Goal: Use online tool/utility: Utilize a website feature to perform a specific function

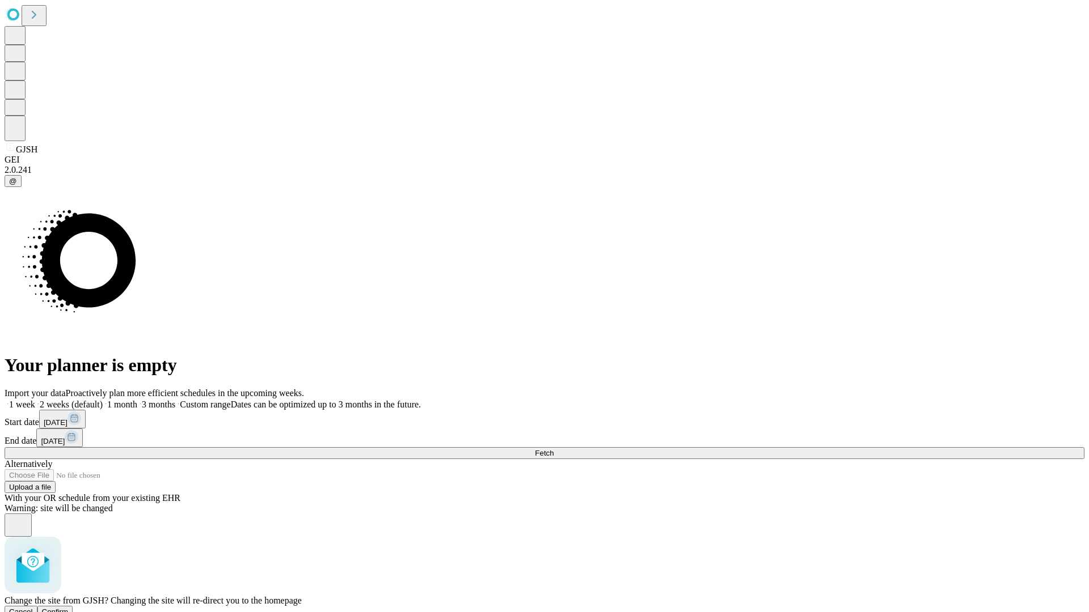
click at [69, 608] on span "Confirm" at bounding box center [55, 612] width 27 height 9
click at [137, 400] on label "1 month" at bounding box center [120, 405] width 35 height 10
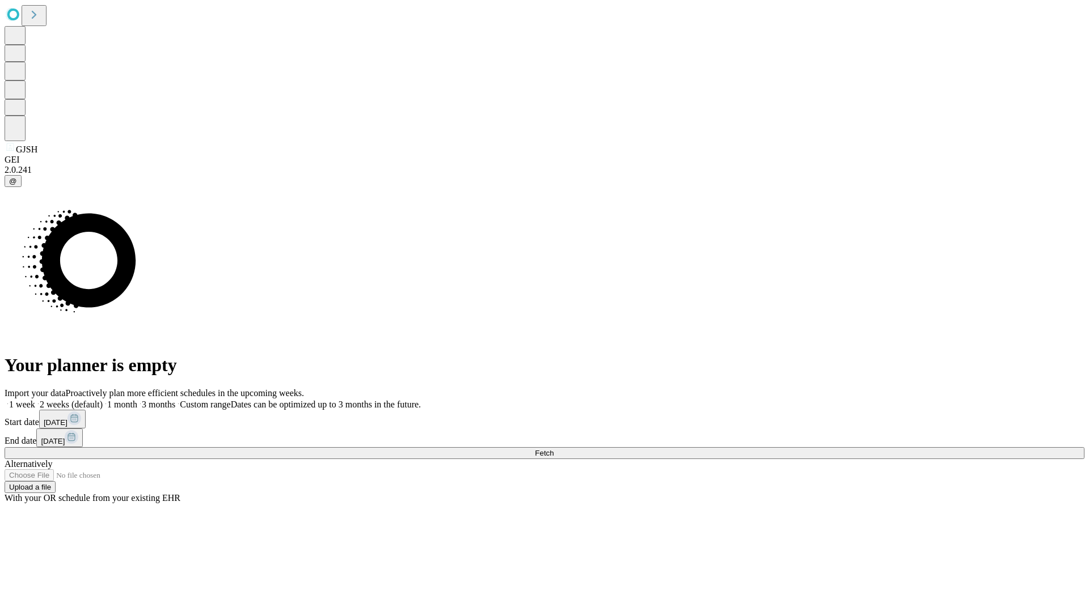
click at [553, 449] on span "Fetch" at bounding box center [544, 453] width 19 height 9
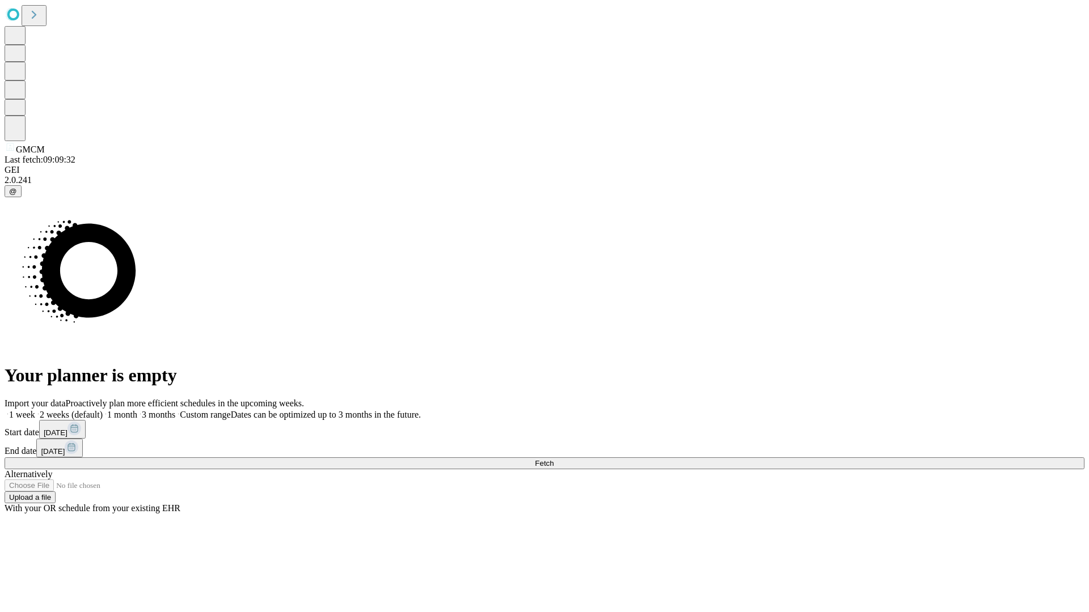
click at [137, 410] on label "1 month" at bounding box center [120, 415] width 35 height 10
click at [553, 459] on span "Fetch" at bounding box center [544, 463] width 19 height 9
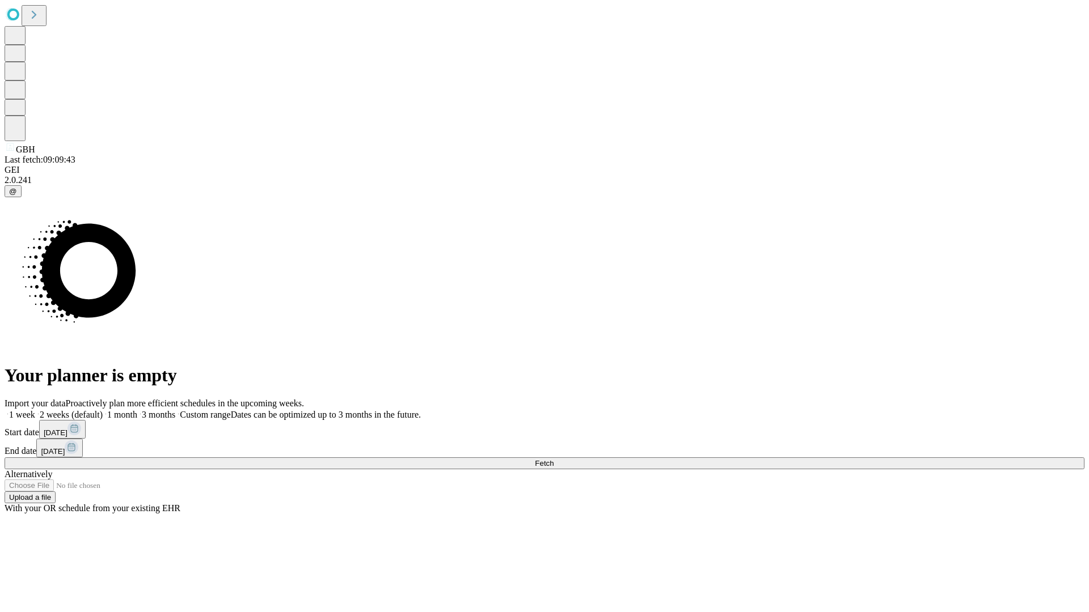
click at [553, 459] on span "Fetch" at bounding box center [544, 463] width 19 height 9
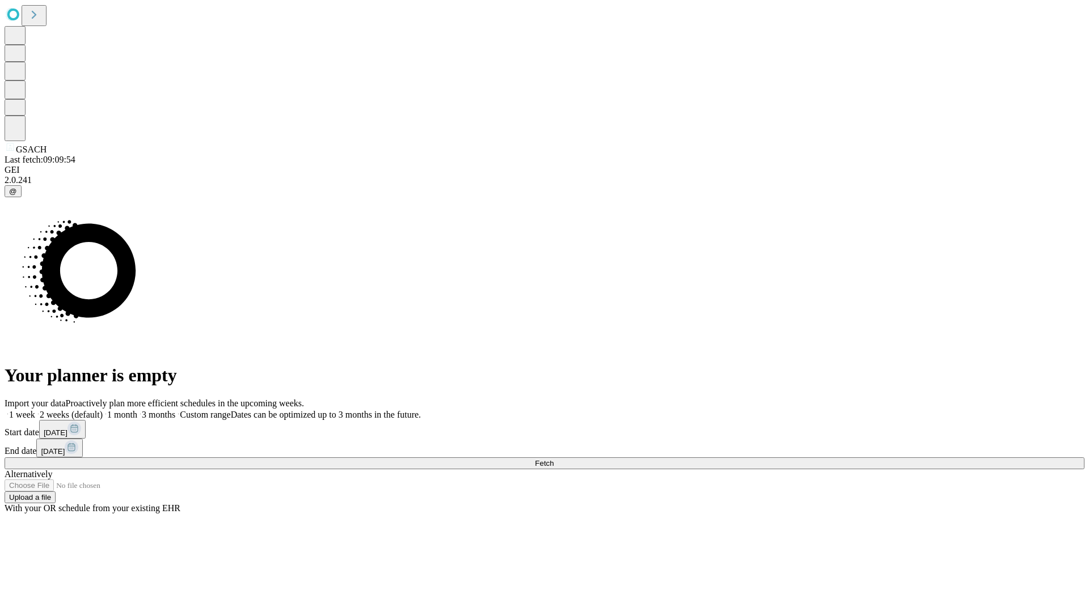
click at [137, 410] on label "1 month" at bounding box center [120, 415] width 35 height 10
click at [553, 459] on span "Fetch" at bounding box center [544, 463] width 19 height 9
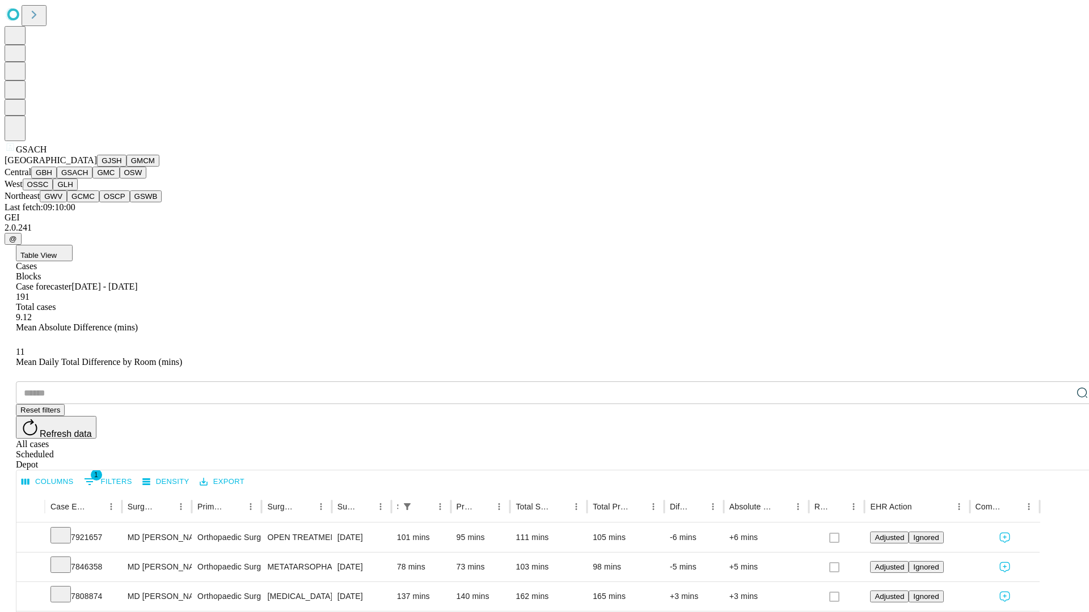
click at [92, 179] on button "GMC" at bounding box center [105, 173] width 27 height 12
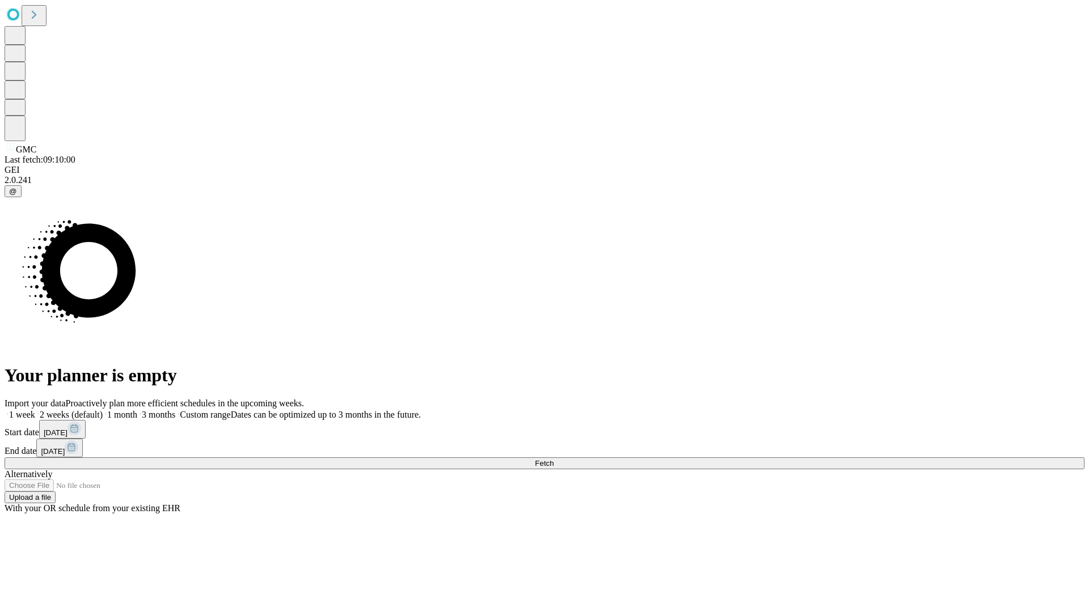
click at [137, 410] on label "1 month" at bounding box center [120, 415] width 35 height 10
click at [553, 459] on span "Fetch" at bounding box center [544, 463] width 19 height 9
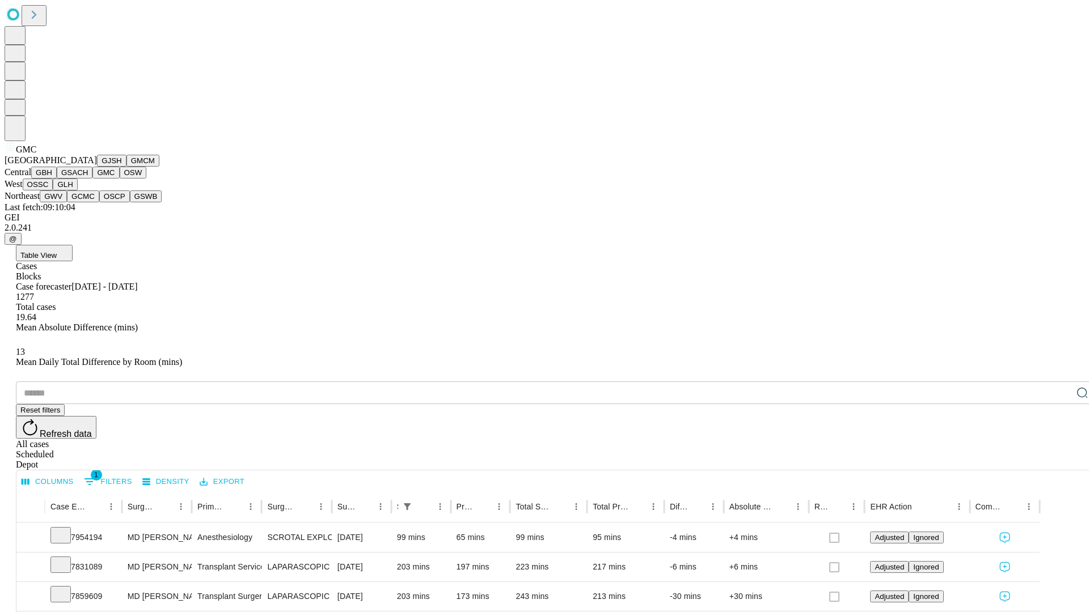
click at [120, 179] on button "OSW" at bounding box center [133, 173] width 27 height 12
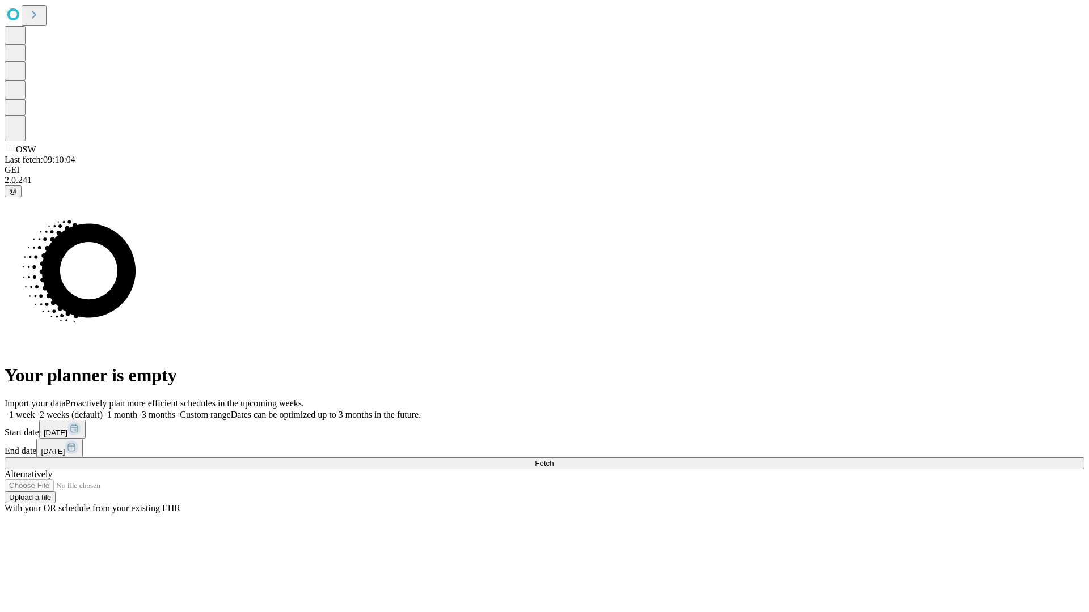
click at [137, 410] on label "1 month" at bounding box center [120, 415] width 35 height 10
click at [553, 459] on span "Fetch" at bounding box center [544, 463] width 19 height 9
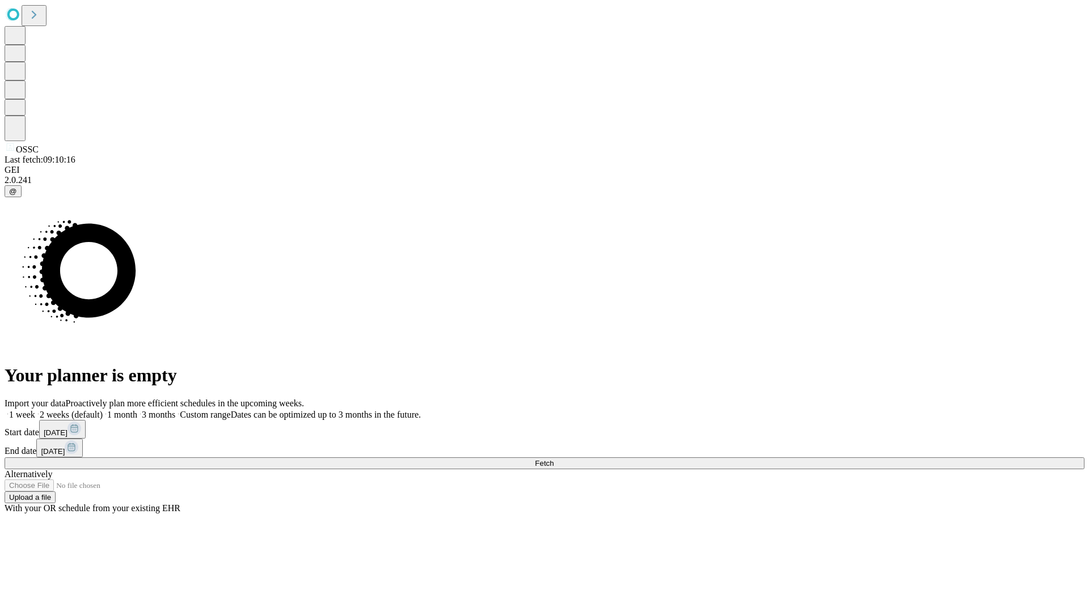
click at [137, 410] on label "1 month" at bounding box center [120, 415] width 35 height 10
click at [553, 459] on span "Fetch" at bounding box center [544, 463] width 19 height 9
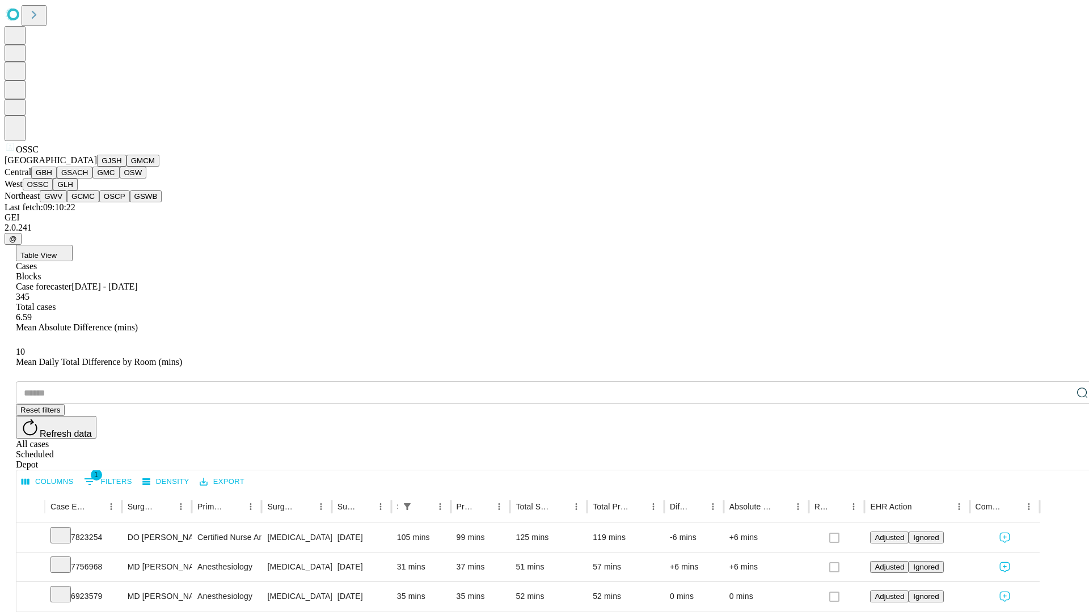
click at [77, 191] on button "GLH" at bounding box center [65, 185] width 24 height 12
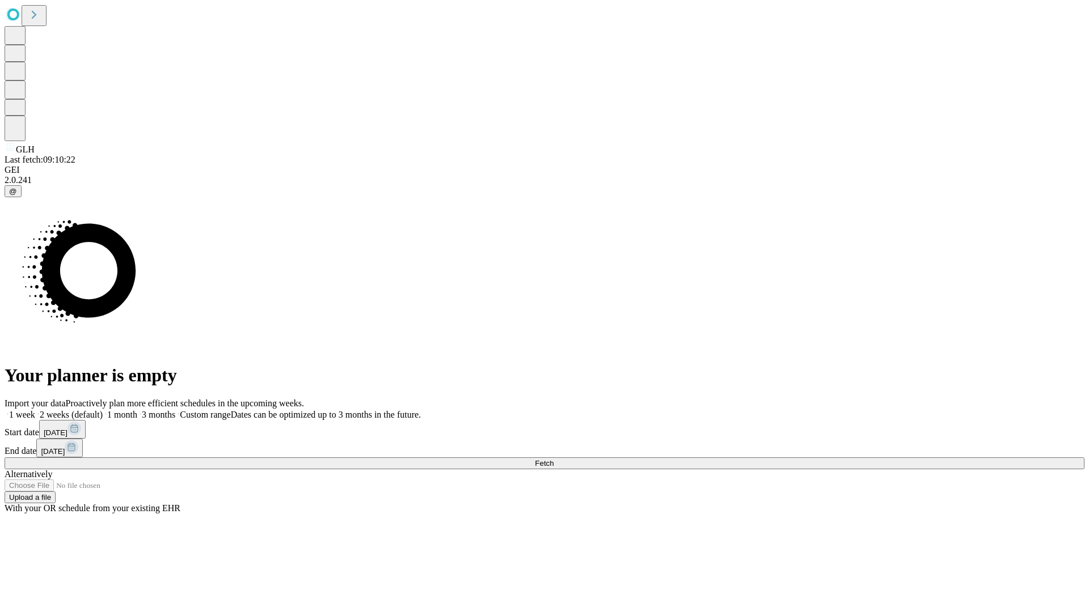
click at [137, 410] on label "1 month" at bounding box center [120, 415] width 35 height 10
click at [553, 459] on span "Fetch" at bounding box center [544, 463] width 19 height 9
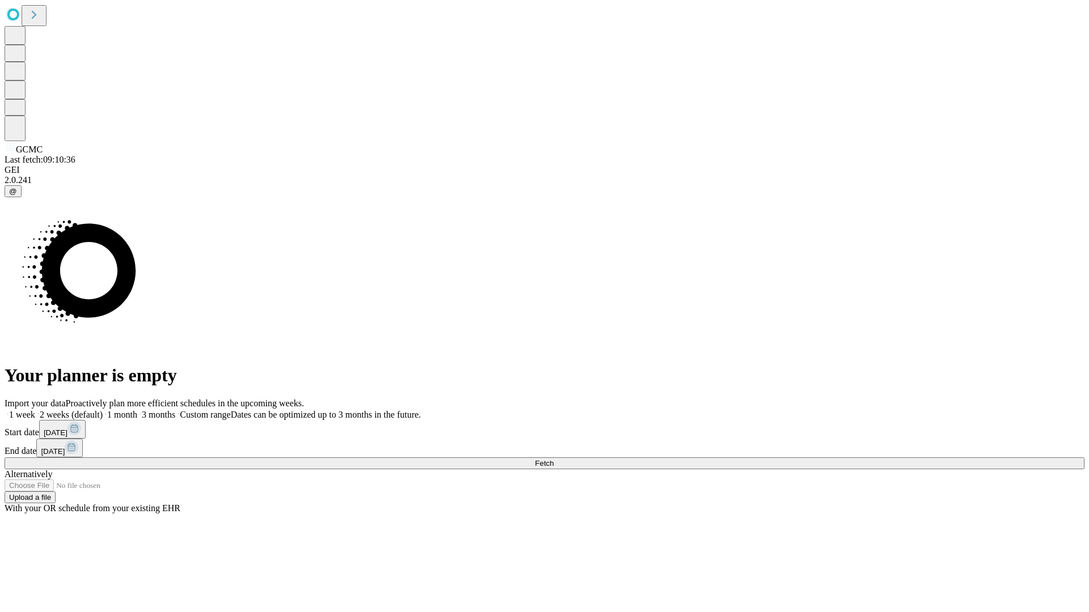
click at [137, 410] on label "1 month" at bounding box center [120, 415] width 35 height 10
click at [553, 459] on span "Fetch" at bounding box center [544, 463] width 19 height 9
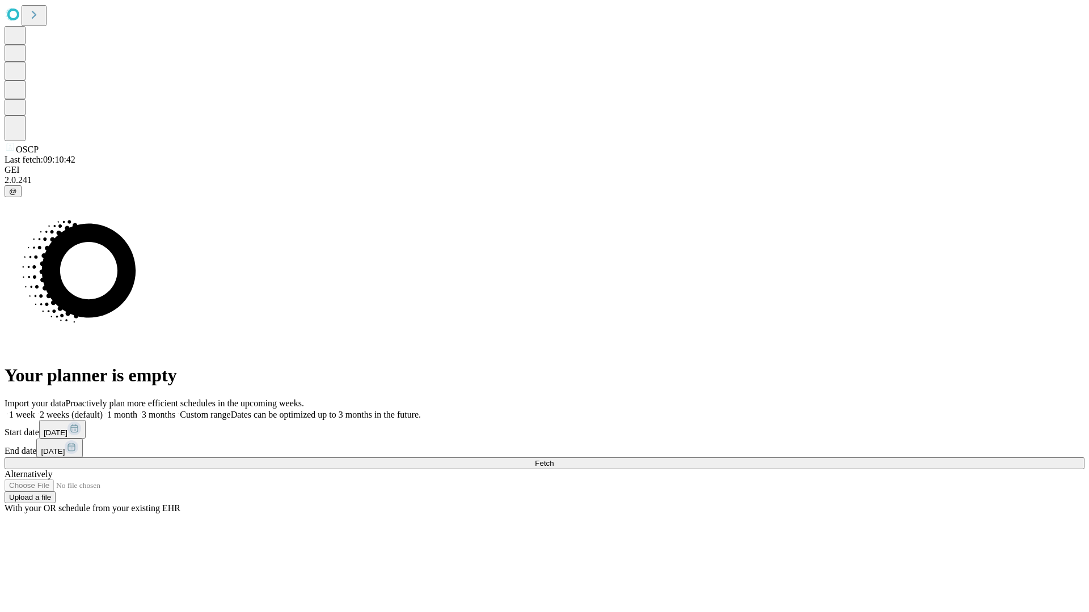
click at [137, 410] on label "1 month" at bounding box center [120, 415] width 35 height 10
click at [553, 459] on span "Fetch" at bounding box center [544, 463] width 19 height 9
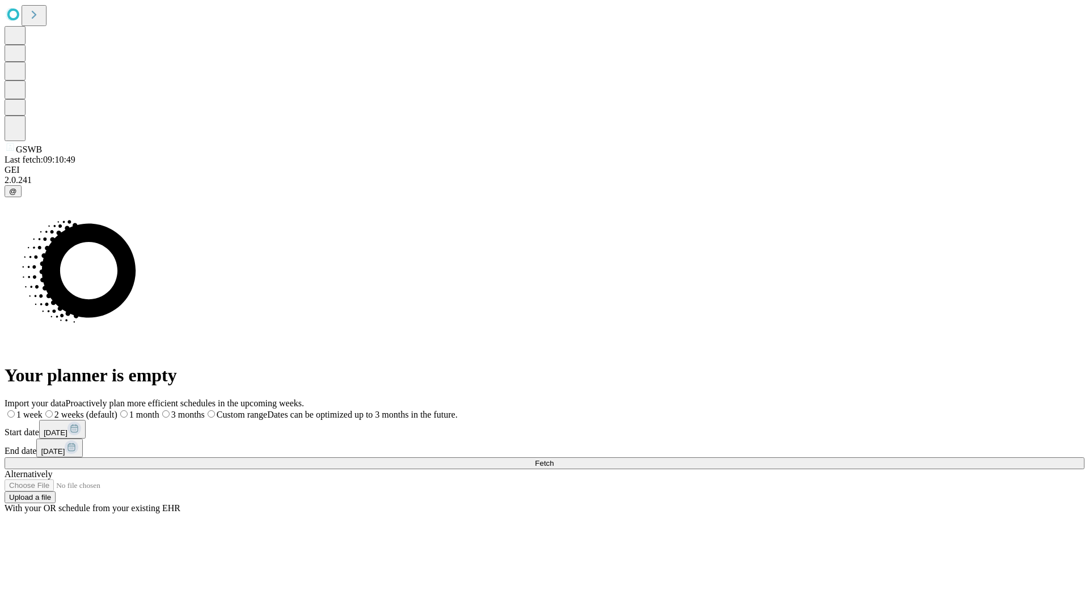
click at [159, 410] on label "1 month" at bounding box center [138, 415] width 42 height 10
click at [553, 459] on span "Fetch" at bounding box center [544, 463] width 19 height 9
